Goal: Browse casually: Explore the website without a specific task or goal

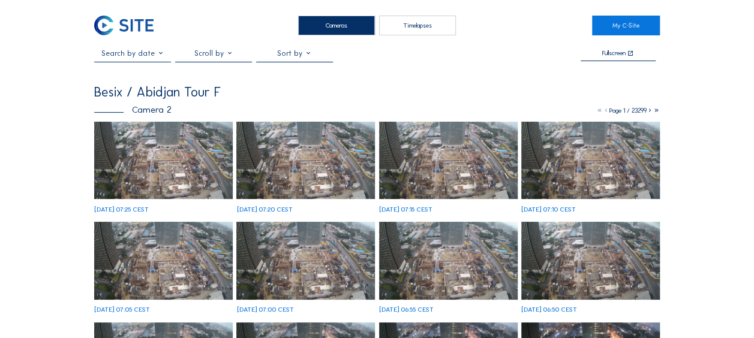
click at [154, 153] on img at bounding box center [163, 161] width 139 height 78
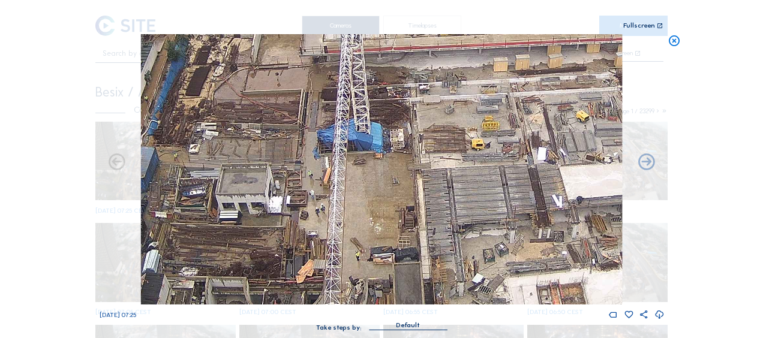
drag, startPoint x: 348, startPoint y: 163, endPoint x: 363, endPoint y: 158, distance: 16.5
click at [363, 158] on img at bounding box center [381, 169] width 481 height 270
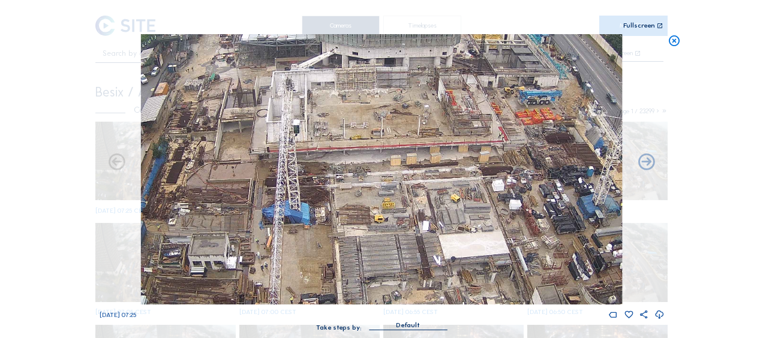
drag, startPoint x: 461, startPoint y: 128, endPoint x: 392, endPoint y: 196, distance: 96.3
click at [392, 196] on img at bounding box center [381, 169] width 481 height 270
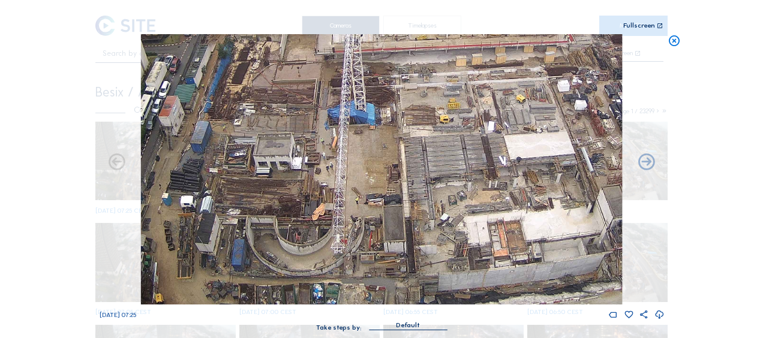
drag, startPoint x: 384, startPoint y: 202, endPoint x: 455, endPoint y: 68, distance: 151.0
click at [455, 68] on img at bounding box center [381, 169] width 481 height 270
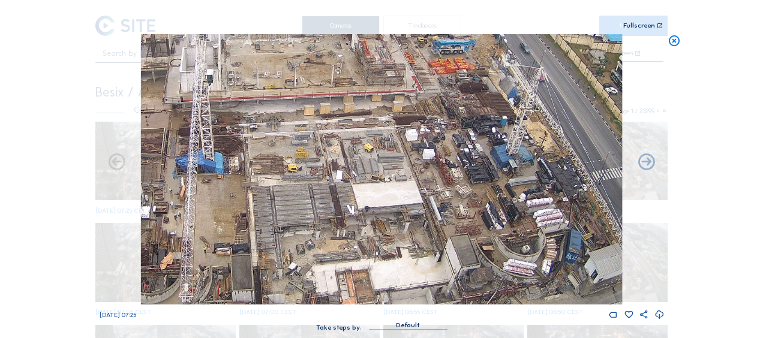
drag, startPoint x: 444, startPoint y: 128, endPoint x: 287, endPoint y: 178, distance: 164.1
click at [287, 178] on img at bounding box center [381, 169] width 481 height 270
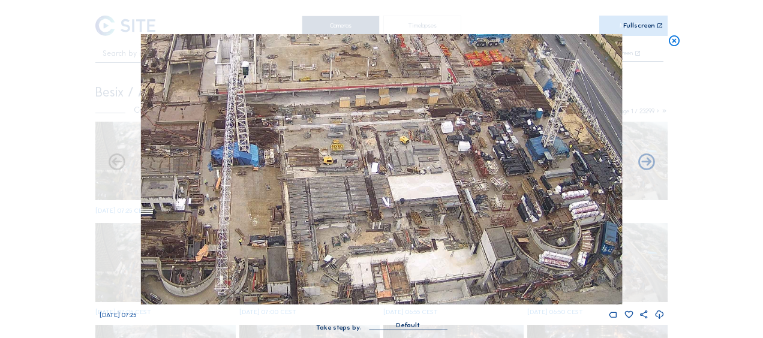
drag, startPoint x: 234, startPoint y: 170, endPoint x: 431, endPoint y: 91, distance: 212.1
click at [431, 91] on img at bounding box center [381, 169] width 481 height 270
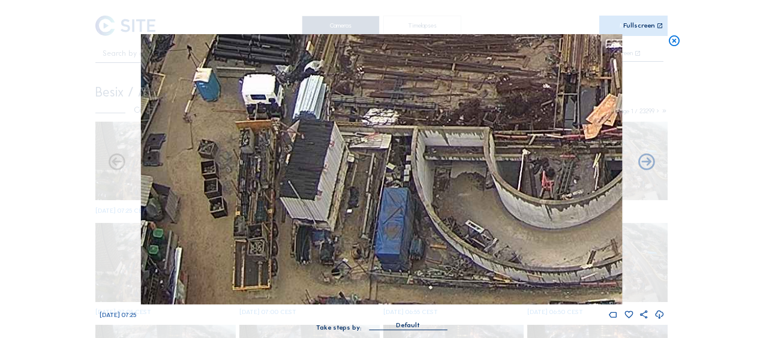
drag, startPoint x: 245, startPoint y: 197, endPoint x: 257, endPoint y: 175, distance: 25.8
click at [257, 175] on img at bounding box center [381, 169] width 481 height 270
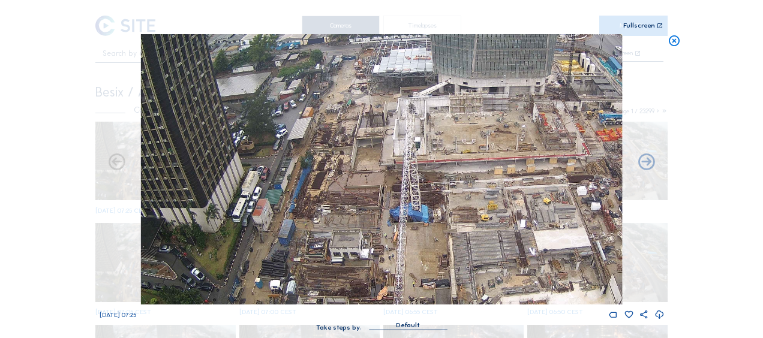
click at [370, 222] on img at bounding box center [381, 169] width 481 height 270
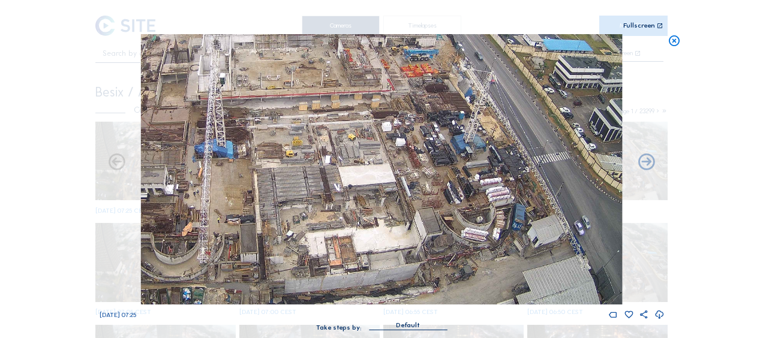
drag, startPoint x: 447, startPoint y: 186, endPoint x: 259, endPoint y: 47, distance: 233.7
click at [259, 47] on img at bounding box center [381, 169] width 481 height 270
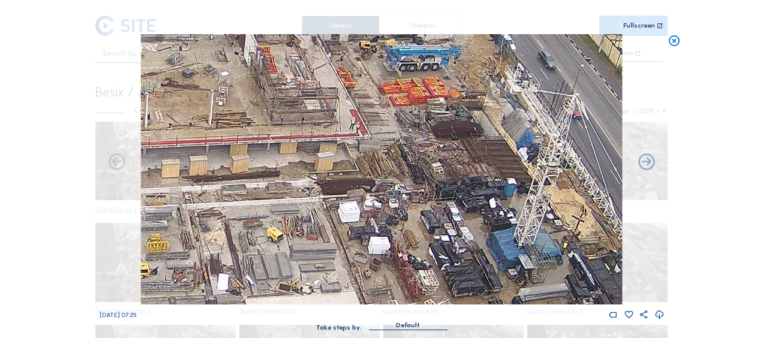
drag, startPoint x: 413, startPoint y: 136, endPoint x: 422, endPoint y: 182, distance: 47.5
click at [422, 182] on img at bounding box center [381, 169] width 481 height 270
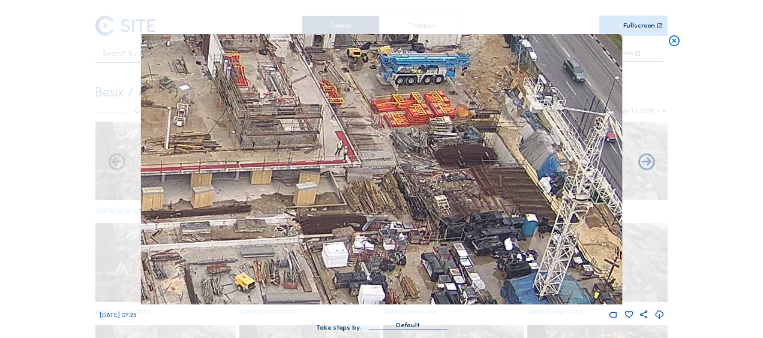
drag, startPoint x: 420, startPoint y: 188, endPoint x: 419, endPoint y: 209, distance: 21.0
click at [419, 209] on img at bounding box center [381, 169] width 481 height 270
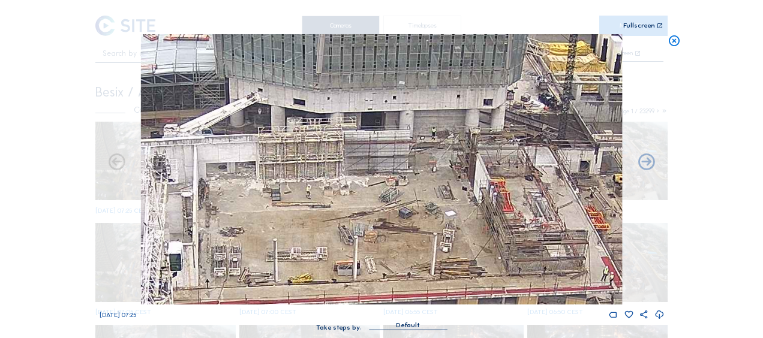
drag, startPoint x: 232, startPoint y: 138, endPoint x: 595, endPoint y: 246, distance: 379.1
click at [598, 248] on img at bounding box center [381, 169] width 481 height 270
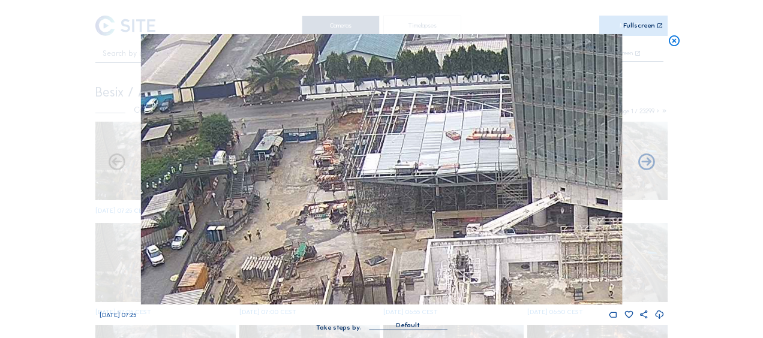
drag, startPoint x: 274, startPoint y: 169, endPoint x: 444, endPoint y: 244, distance: 185.6
click at [444, 244] on img at bounding box center [381, 169] width 481 height 270
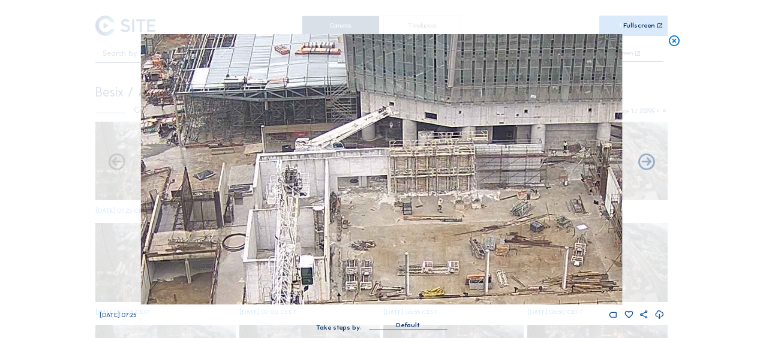
drag, startPoint x: 470, startPoint y: 215, endPoint x: 294, endPoint y: 126, distance: 196.9
click at [294, 126] on img at bounding box center [381, 169] width 481 height 270
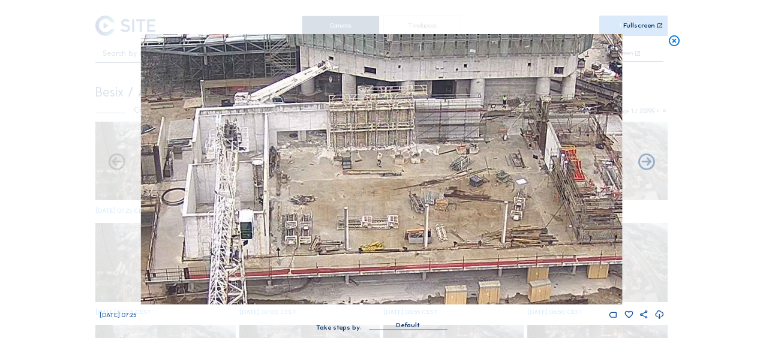
drag, startPoint x: 346, startPoint y: 158, endPoint x: 290, endPoint y: 116, distance: 70.2
click at [290, 116] on img at bounding box center [381, 169] width 481 height 270
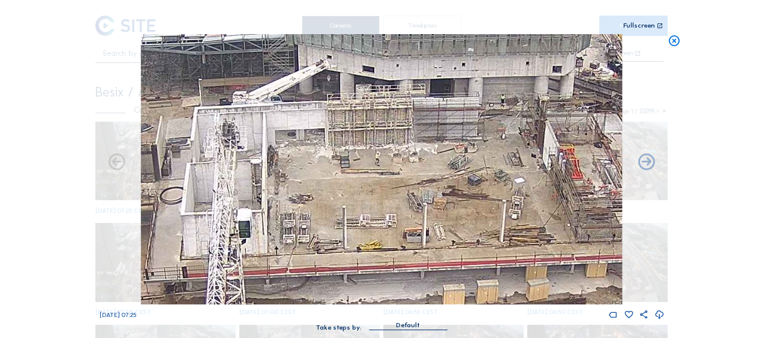
drag, startPoint x: 347, startPoint y: 166, endPoint x: 303, endPoint y: 139, distance: 51.1
click at [304, 139] on img at bounding box center [381, 169] width 481 height 270
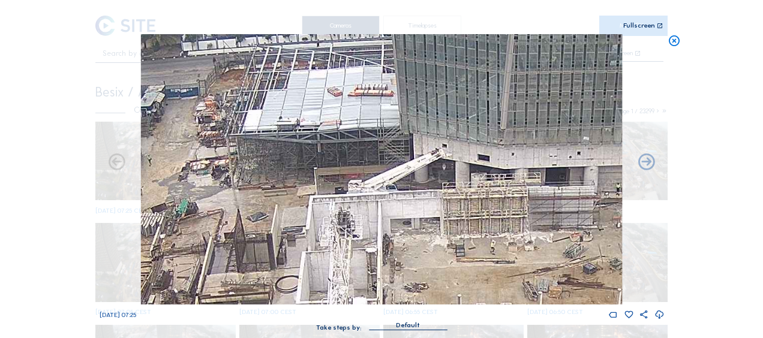
drag, startPoint x: 276, startPoint y: 133, endPoint x: 423, endPoint y: 241, distance: 182.8
click at [423, 241] on img at bounding box center [381, 169] width 481 height 270
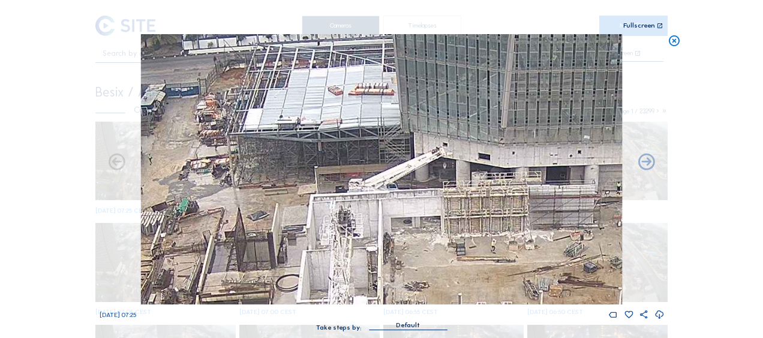
click at [250, 169] on img at bounding box center [381, 169] width 481 height 270
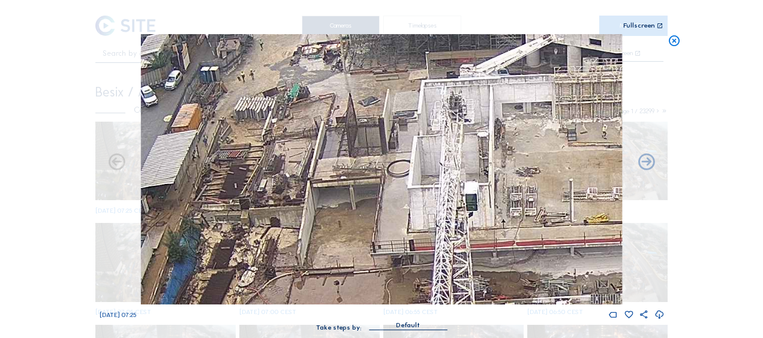
drag, startPoint x: 396, startPoint y: 26, endPoint x: 402, endPoint y: 23, distance: 6.7
click at [402, 23] on div "Scroll to travel through time | Press 'Alt' Button + Scroll to Zoom | Click and…" at bounding box center [382, 171] width 564 height 343
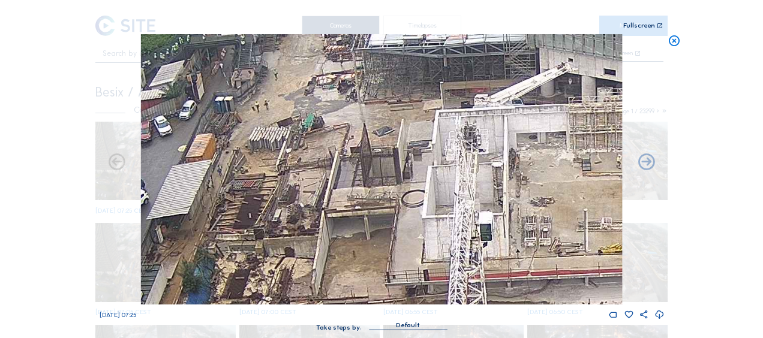
drag, startPoint x: 335, startPoint y: 78, endPoint x: 343, endPoint y: 111, distance: 34.0
click at [343, 111] on img at bounding box center [381, 169] width 481 height 270
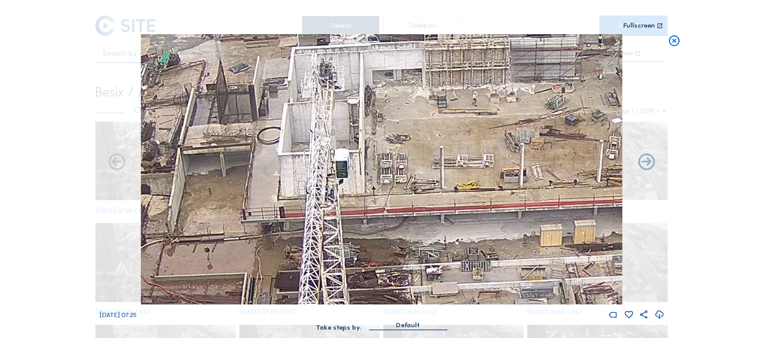
drag, startPoint x: 487, startPoint y: 204, endPoint x: 345, endPoint y: 140, distance: 155.4
click at [343, 141] on img at bounding box center [381, 169] width 481 height 270
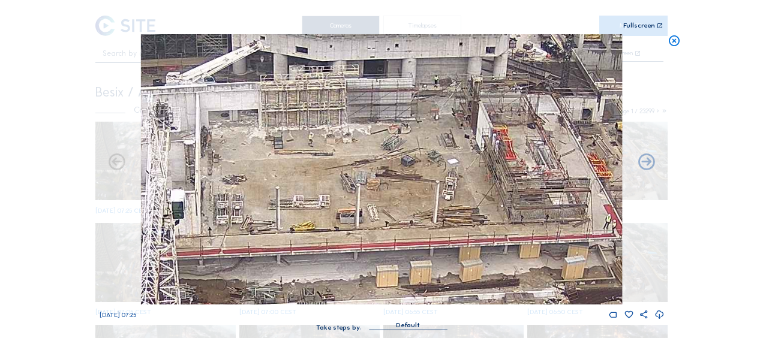
drag, startPoint x: 428, startPoint y: 136, endPoint x: 263, endPoint y: 176, distance: 169.9
click at [263, 176] on img at bounding box center [381, 169] width 481 height 270
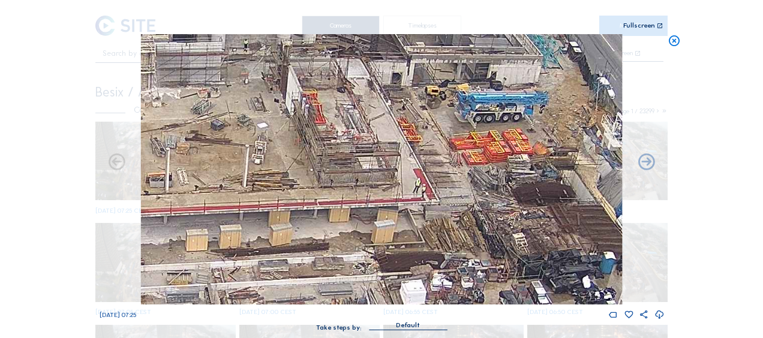
drag, startPoint x: 457, startPoint y: 163, endPoint x: 271, endPoint y: 128, distance: 189.0
click at [270, 128] on img at bounding box center [381, 169] width 481 height 270
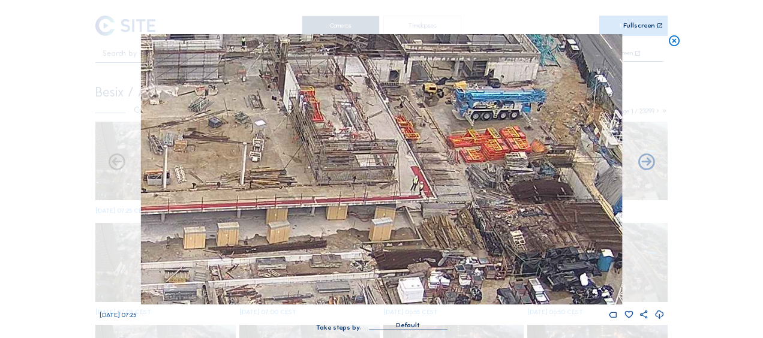
drag, startPoint x: 356, startPoint y: 179, endPoint x: 283, endPoint y: 134, distance: 85.6
click at [283, 134] on img at bounding box center [381, 169] width 481 height 270
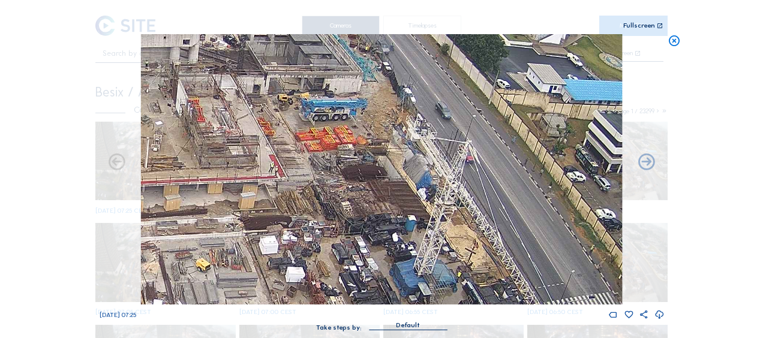
drag, startPoint x: 372, startPoint y: 136, endPoint x: 317, endPoint y: 162, distance: 60.9
click at [317, 162] on img at bounding box center [381, 169] width 481 height 270
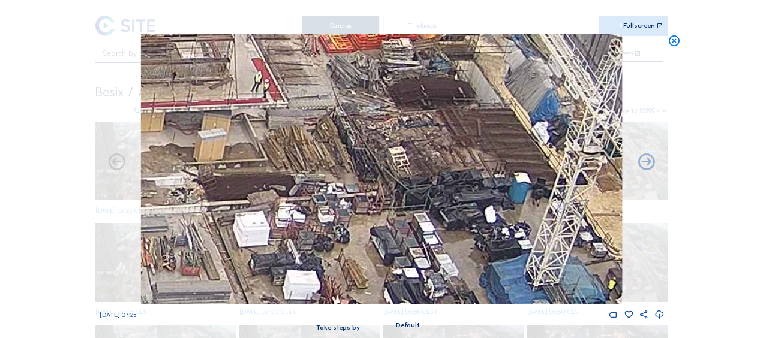
drag, startPoint x: 423, startPoint y: 198, endPoint x: 421, endPoint y: 144, distance: 54.0
click at [421, 144] on img at bounding box center [381, 169] width 481 height 270
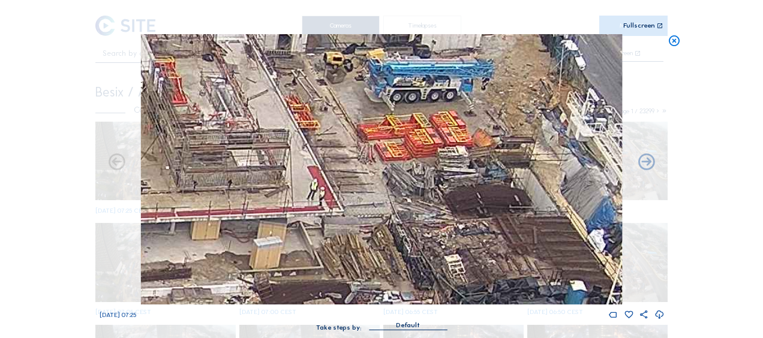
drag, startPoint x: 389, startPoint y: 124, endPoint x: 442, endPoint y: 251, distance: 137.7
click at [442, 251] on img at bounding box center [381, 169] width 481 height 270
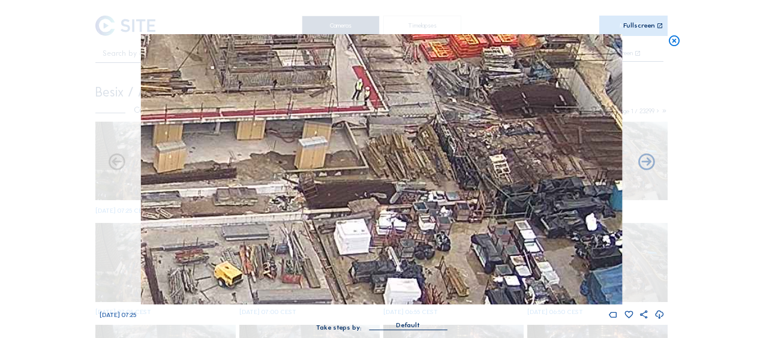
drag, startPoint x: 300, startPoint y: 221, endPoint x: 349, endPoint y: 124, distance: 108.4
click at [351, 115] on img at bounding box center [381, 169] width 481 height 270
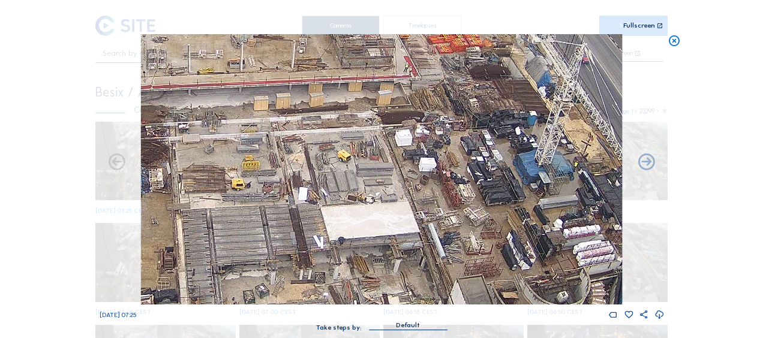
drag, startPoint x: 312, startPoint y: 144, endPoint x: 361, endPoint y: 111, distance: 59.2
click at [361, 111] on img at bounding box center [381, 169] width 481 height 270
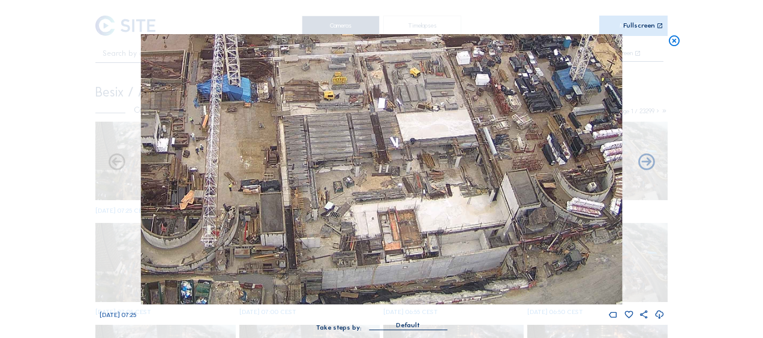
drag, startPoint x: 305, startPoint y: 191, endPoint x: 348, endPoint y: 137, distance: 69.2
click at [347, 137] on img at bounding box center [381, 169] width 481 height 270
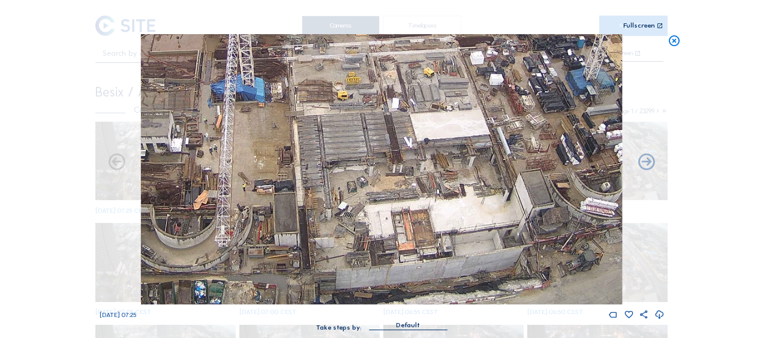
drag, startPoint x: 383, startPoint y: 173, endPoint x: 399, endPoint y: 166, distance: 18.0
click at [399, 166] on img at bounding box center [381, 169] width 481 height 270
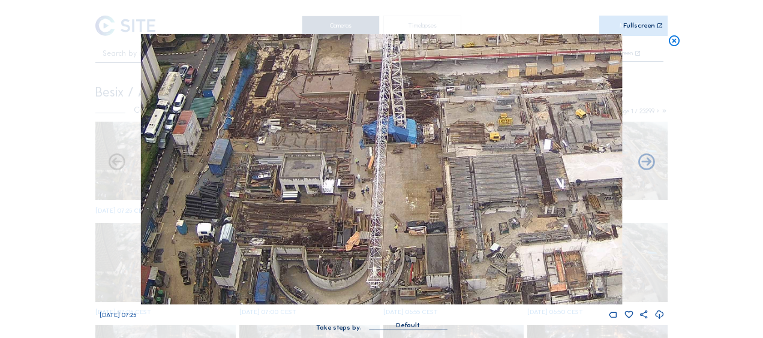
drag, startPoint x: 384, startPoint y: 107, endPoint x: 440, endPoint y: 149, distance: 69.9
click at [440, 149] on img at bounding box center [381, 169] width 481 height 270
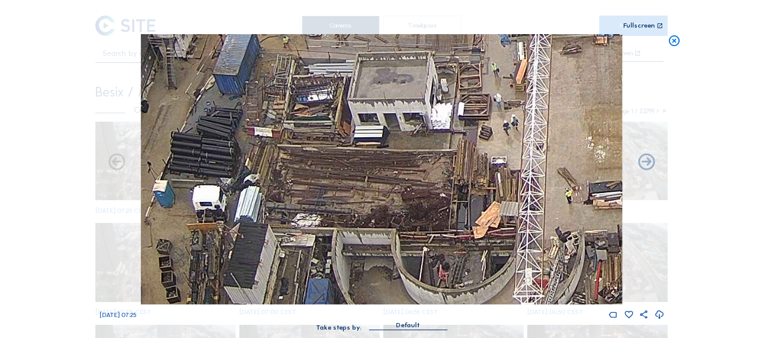
drag, startPoint x: 398, startPoint y: 168, endPoint x: 400, endPoint y: 50, distance: 117.6
click at [400, 50] on img at bounding box center [381, 169] width 481 height 270
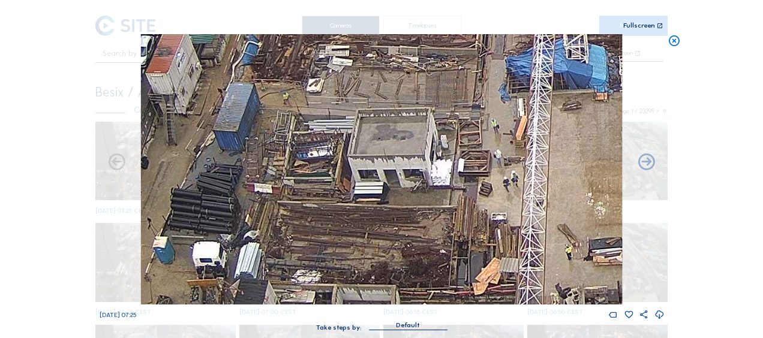
drag, startPoint x: 396, startPoint y: 89, endPoint x: 398, endPoint y: 185, distance: 96.0
click at [398, 185] on img at bounding box center [381, 169] width 481 height 270
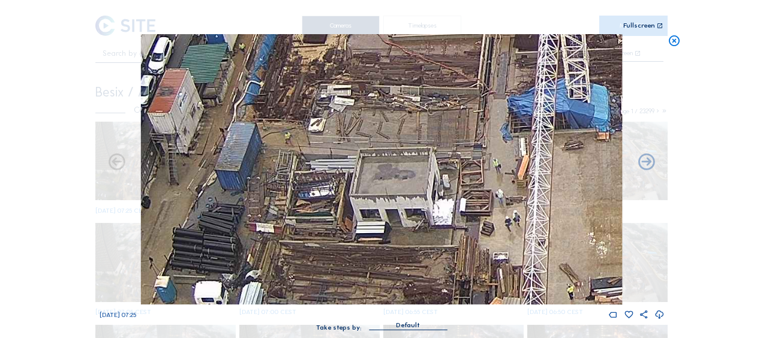
drag, startPoint x: 417, startPoint y: 184, endPoint x: 393, endPoint y: 71, distance: 115.2
click at [393, 71] on img at bounding box center [381, 169] width 481 height 270
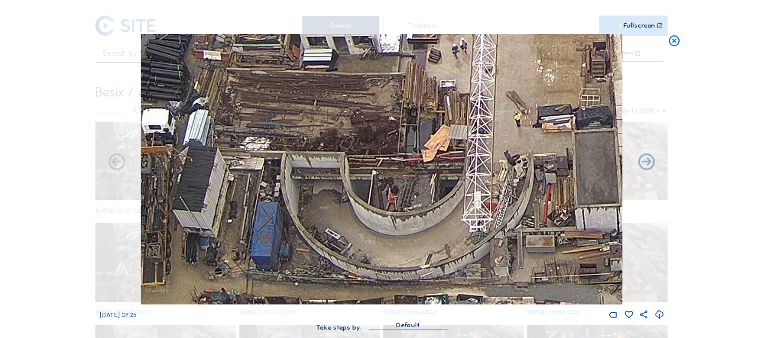
drag, startPoint x: 515, startPoint y: 225, endPoint x: 461, endPoint y: 100, distance: 136.5
click at [461, 100] on img at bounding box center [381, 169] width 481 height 270
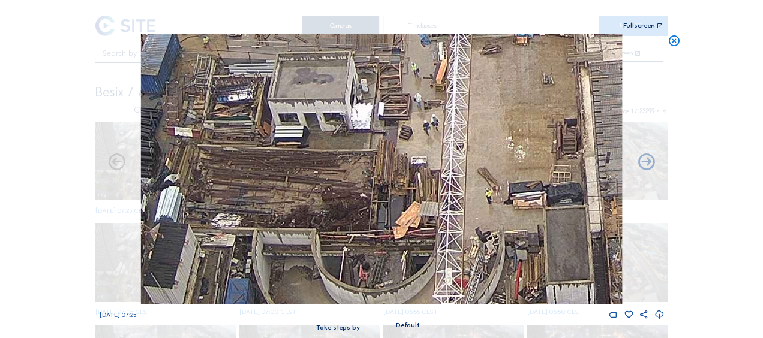
drag, startPoint x: 531, startPoint y: 164, endPoint x: 527, endPoint y: 278, distance: 114.1
click at [527, 278] on img at bounding box center [381, 169] width 481 height 270
drag, startPoint x: 497, startPoint y: 181, endPoint x: 522, endPoint y: 263, distance: 85.4
click at [522, 263] on img at bounding box center [381, 169] width 481 height 270
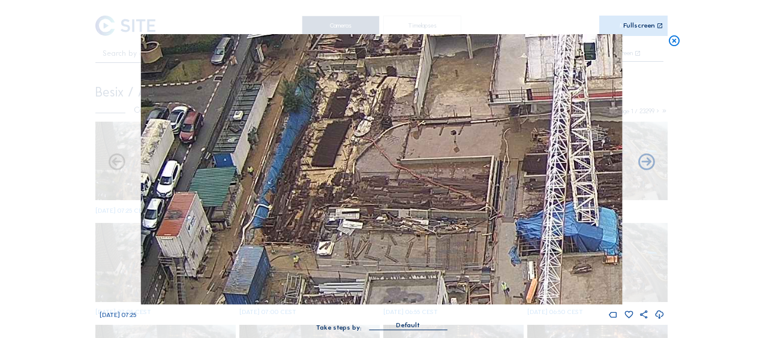
click at [446, 282] on img at bounding box center [381, 169] width 481 height 270
drag, startPoint x: 372, startPoint y: 109, endPoint x: 420, endPoint y: 142, distance: 57.9
click at [420, 142] on img at bounding box center [381, 169] width 481 height 270
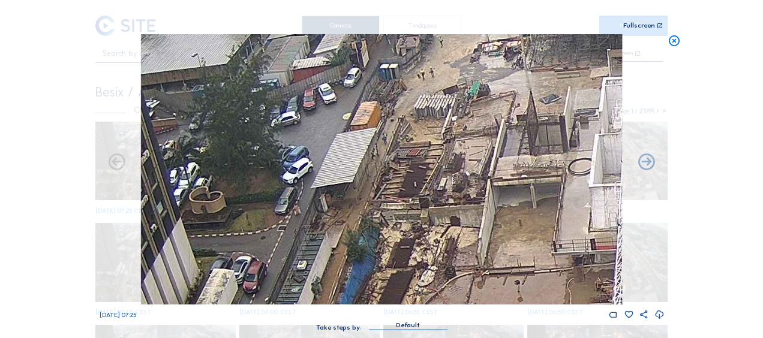
drag, startPoint x: 478, startPoint y: 168, endPoint x: 494, endPoint y: 285, distance: 118.6
click at [494, 285] on img at bounding box center [381, 169] width 481 height 270
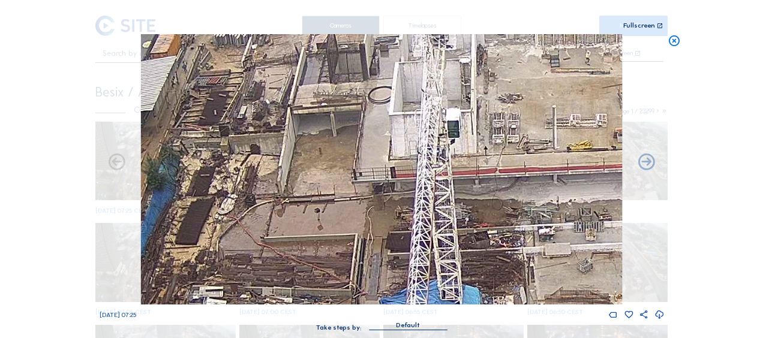
drag, startPoint x: 522, startPoint y: 194, endPoint x: 321, endPoint y: 124, distance: 213.0
click at [321, 124] on img at bounding box center [381, 169] width 481 height 270
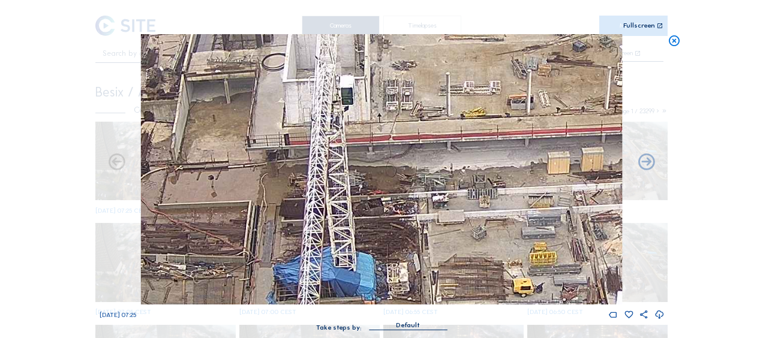
drag, startPoint x: 512, startPoint y: 233, endPoint x: 392, endPoint y: 197, distance: 124.7
click at [392, 197] on img at bounding box center [381, 169] width 481 height 270
